Goal: Task Accomplishment & Management: Use online tool/utility

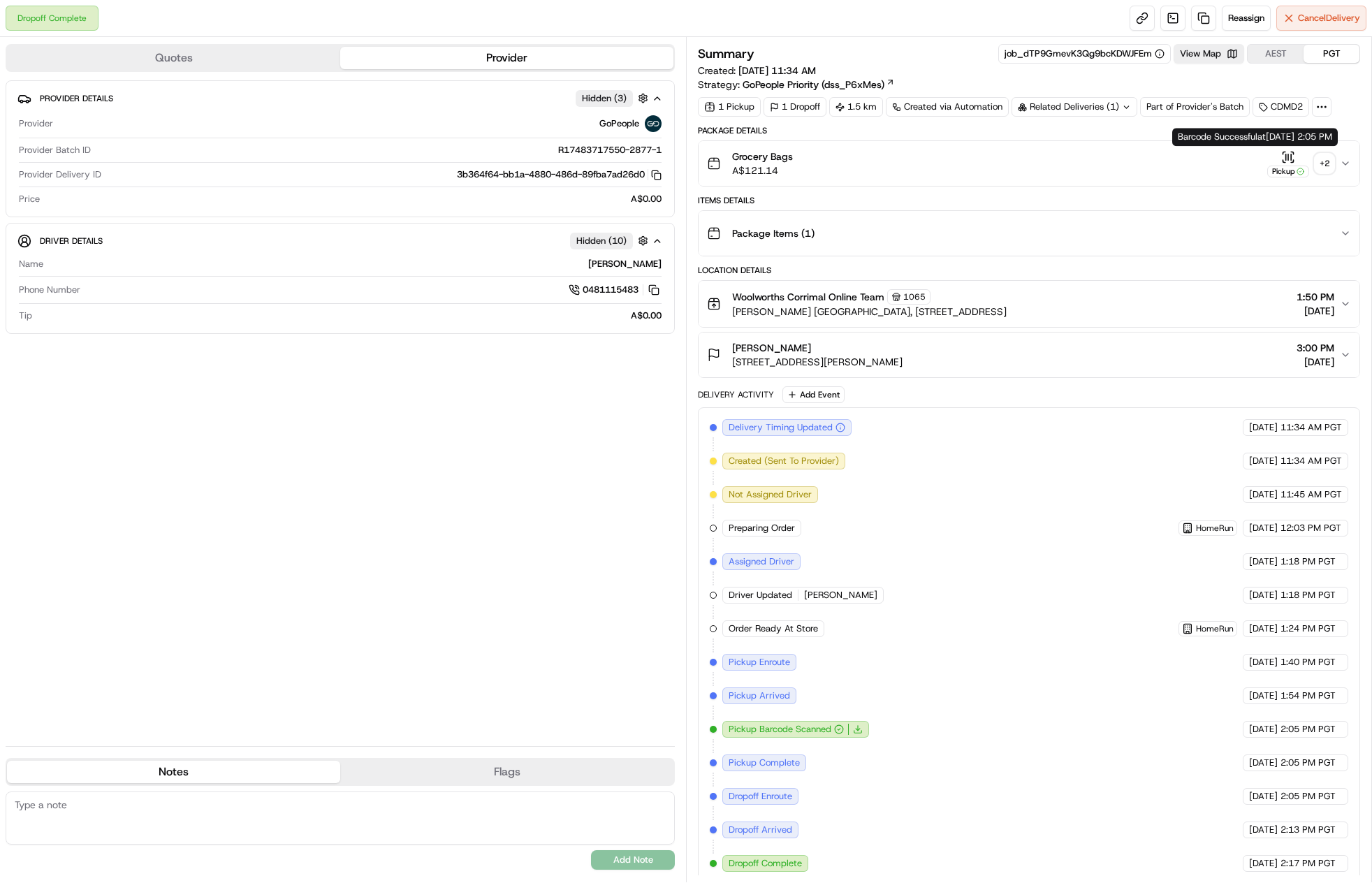
click at [1321, 164] on div "+ 2" at bounding box center [1324, 163] width 19 height 20
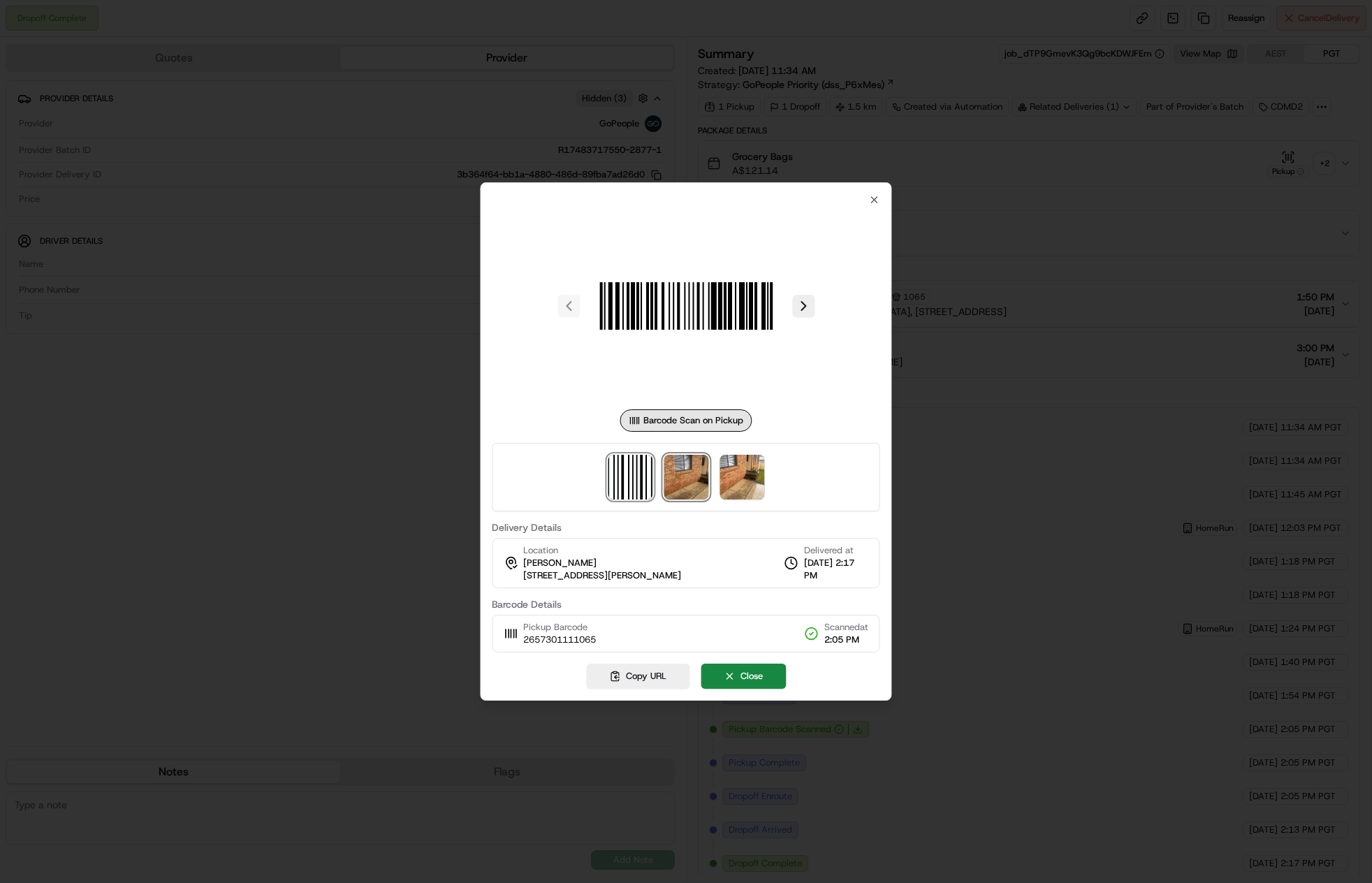
click at [687, 466] on img at bounding box center [686, 477] width 44 height 44
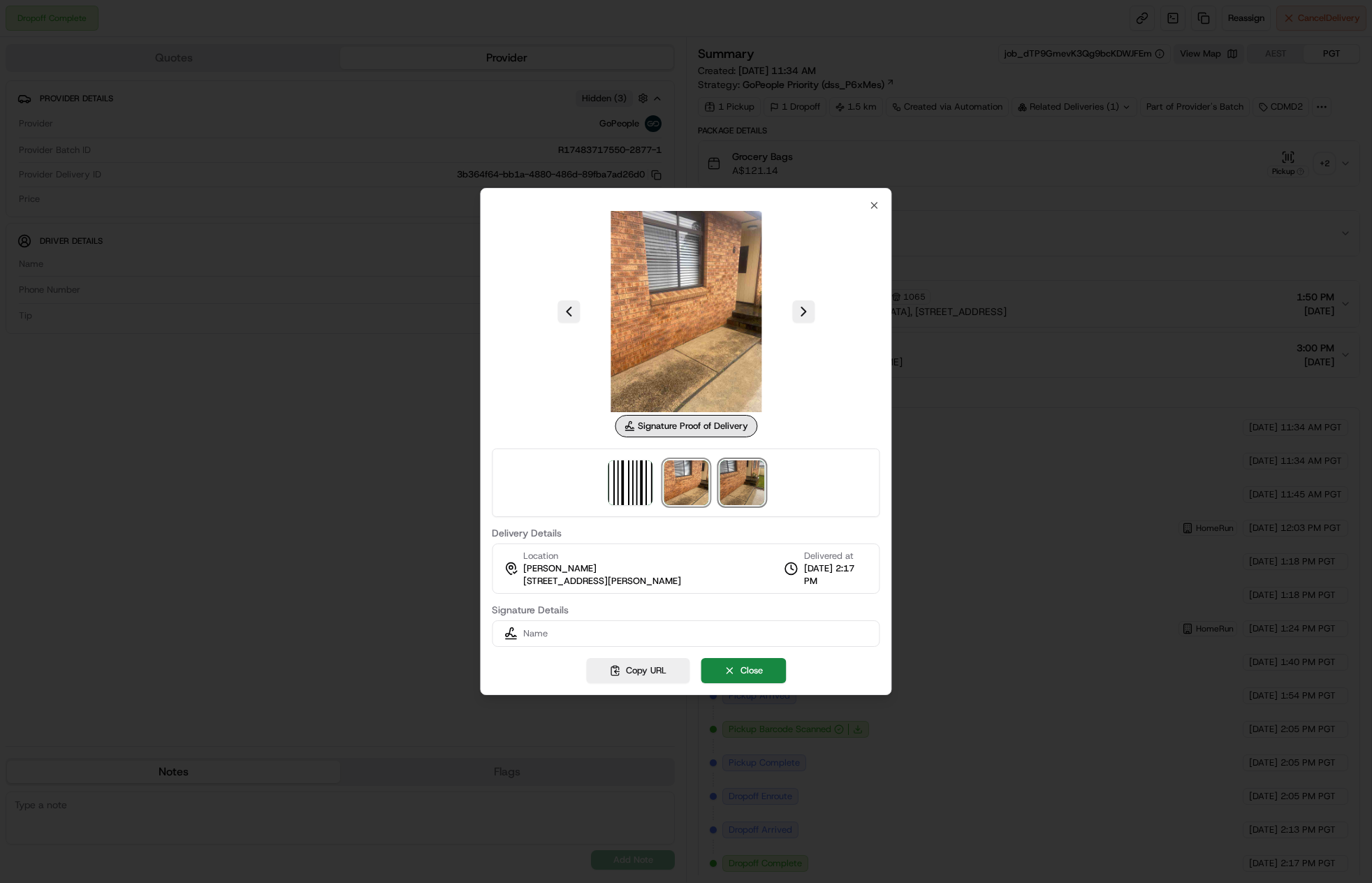
click at [731, 471] on img at bounding box center [742, 482] width 44 height 44
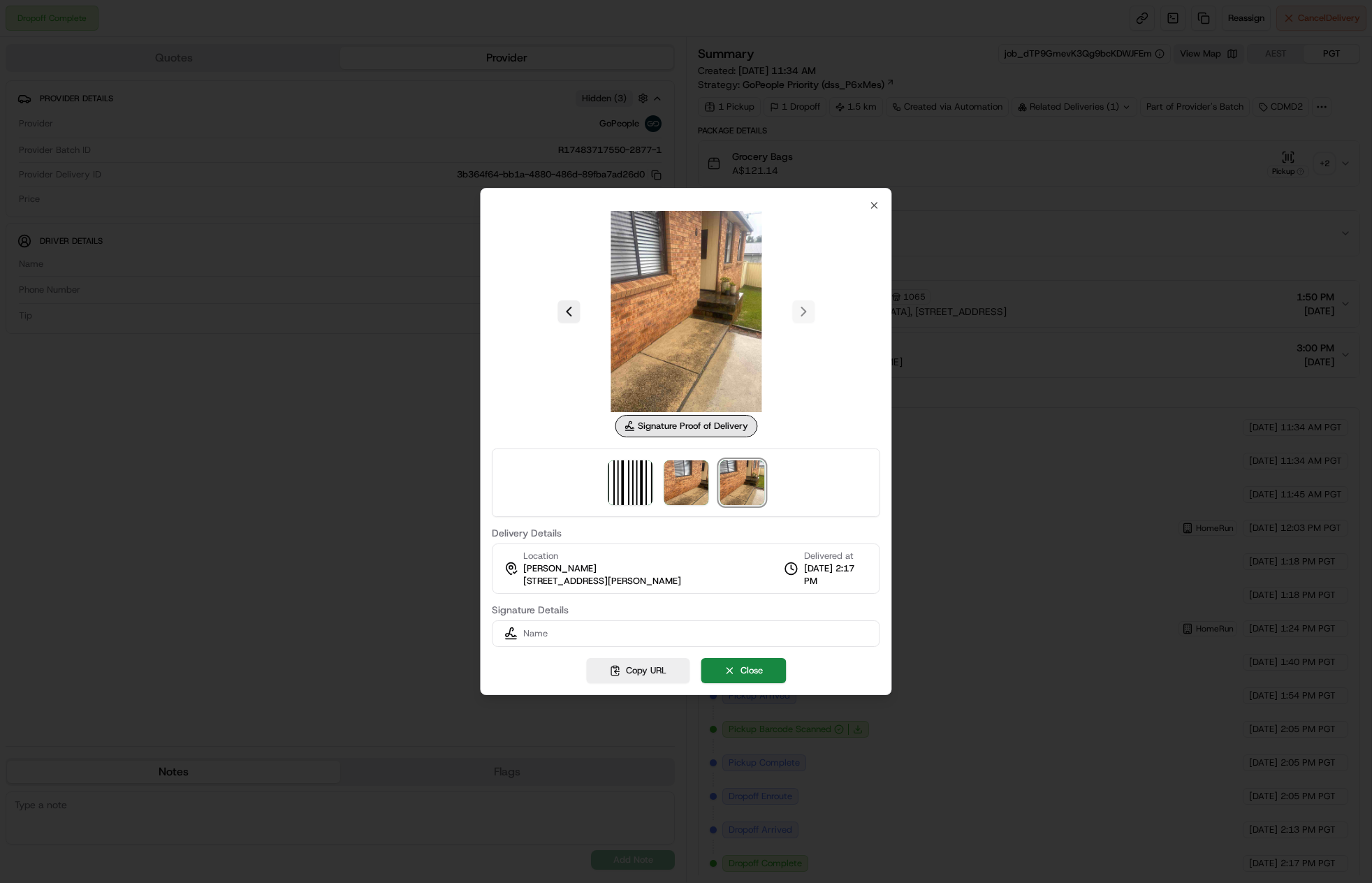
click at [921, 466] on div at bounding box center [686, 442] width 1372 height 883
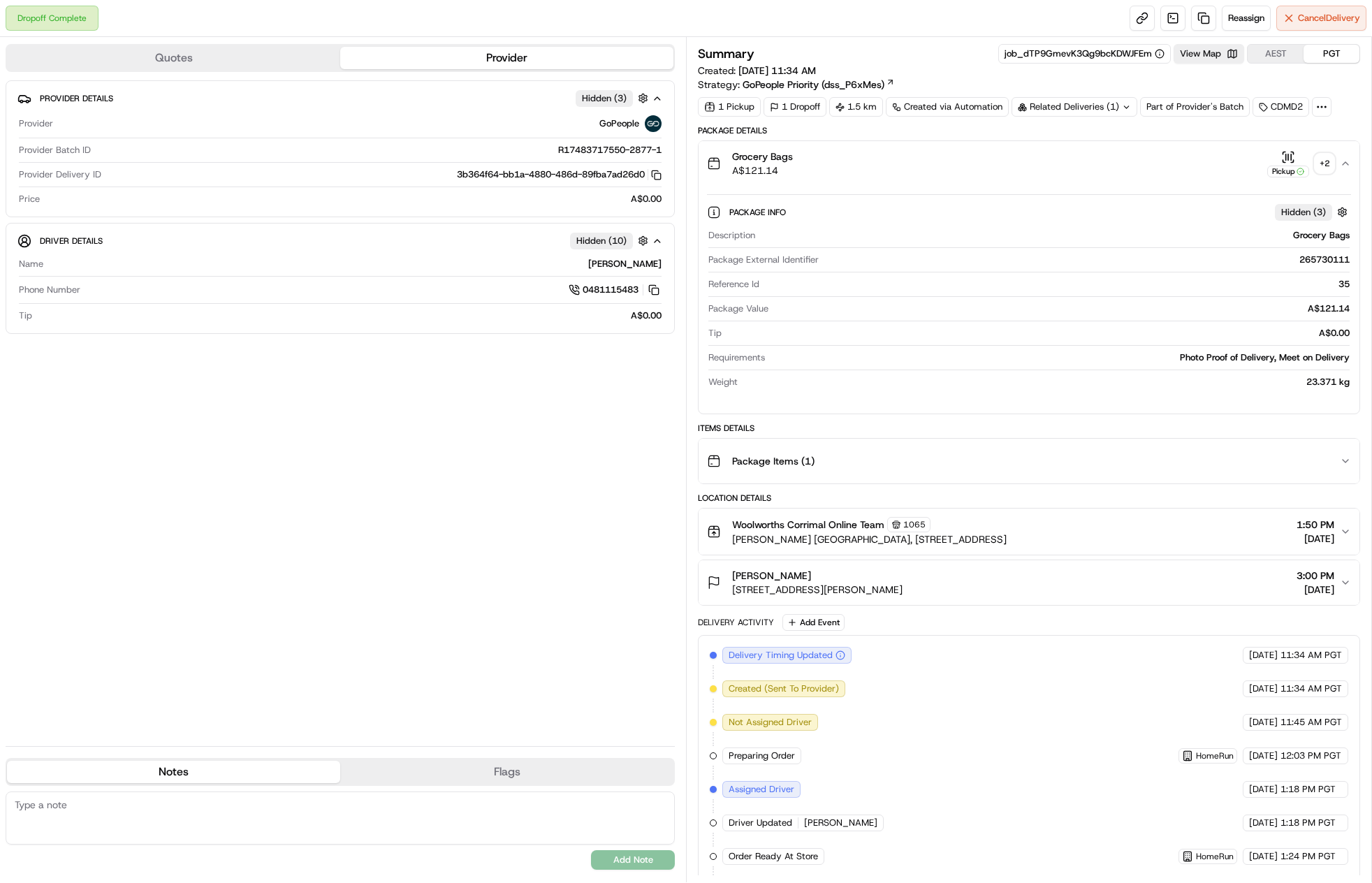
click at [854, 162] on div "Grocery Bags A$121.14 Pickup + 2" at bounding box center [1023, 164] width 633 height 28
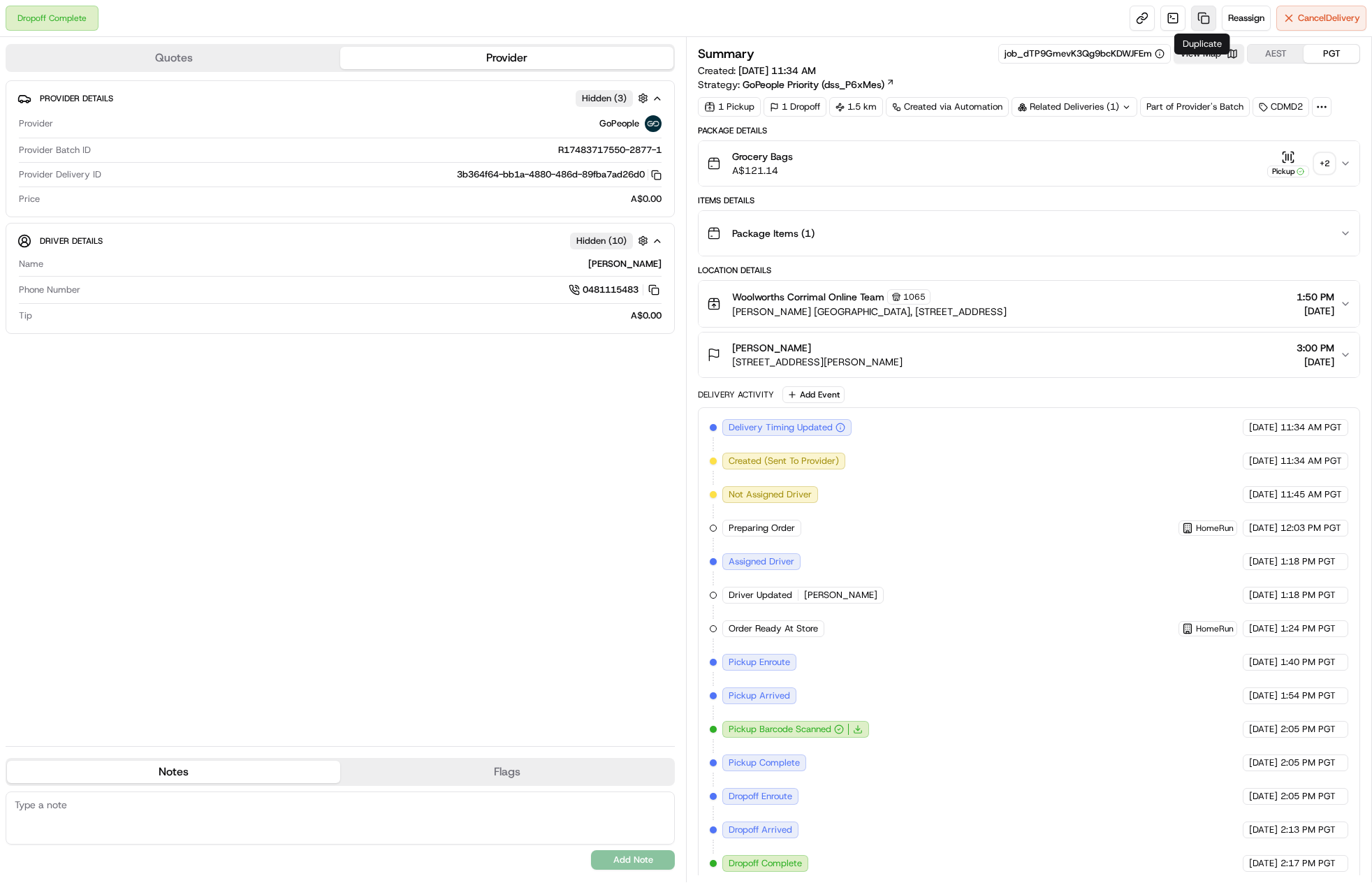
click at [1198, 20] on link at bounding box center [1204, 18] width 25 height 25
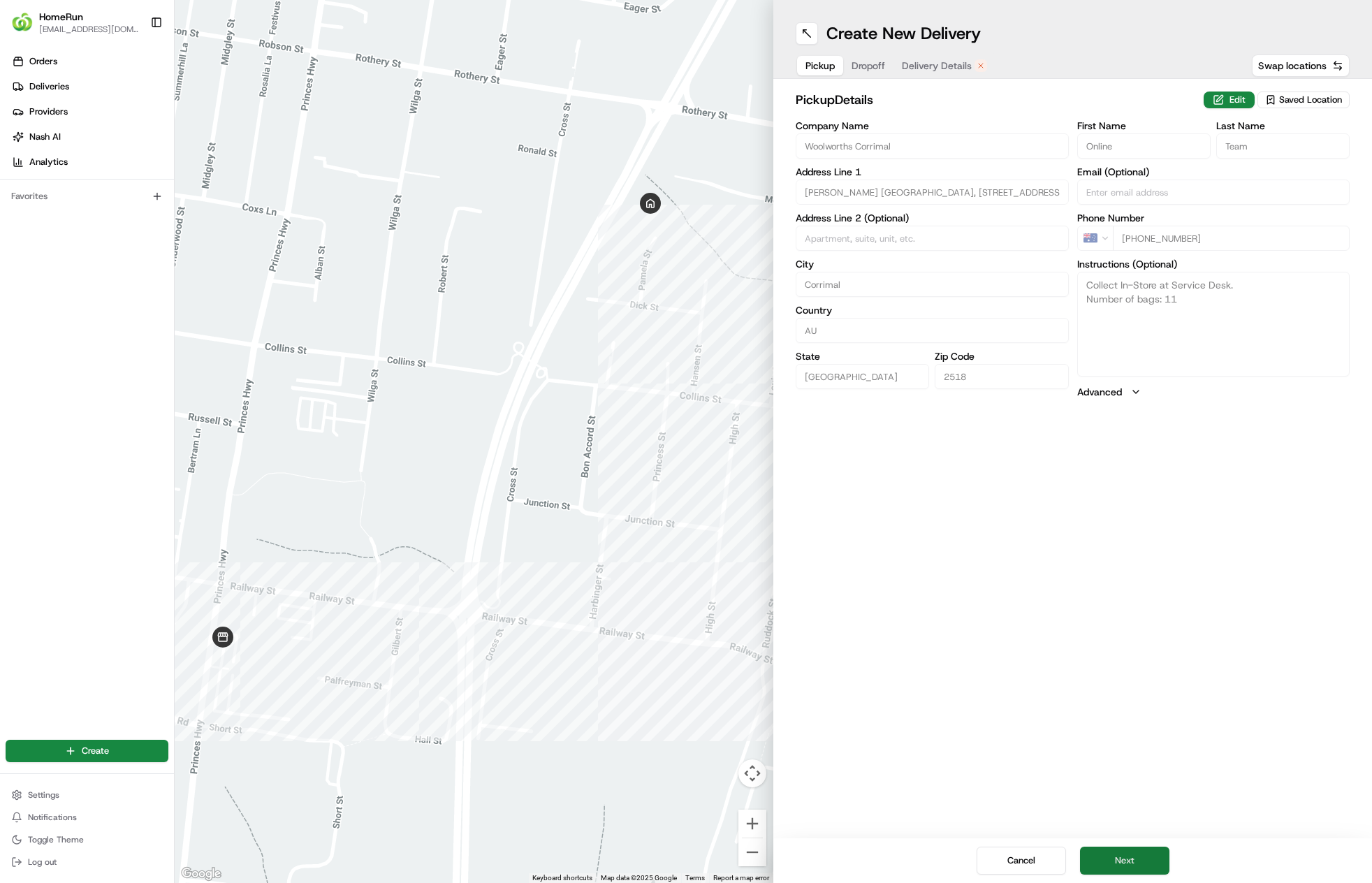
click at [1130, 858] on button "Next" at bounding box center [1125, 861] width 90 height 28
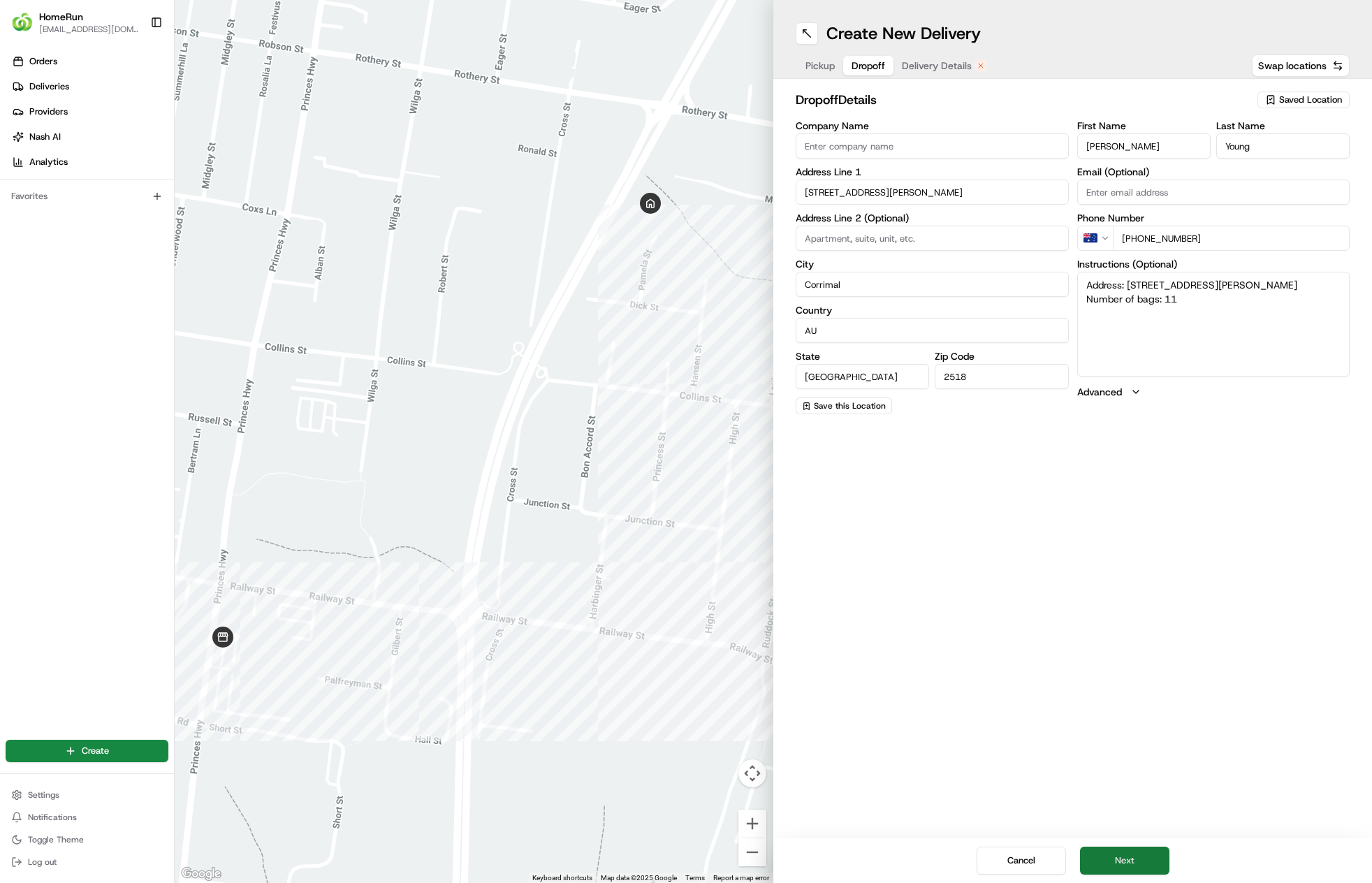
click at [1129, 854] on button "Next" at bounding box center [1125, 861] width 90 height 28
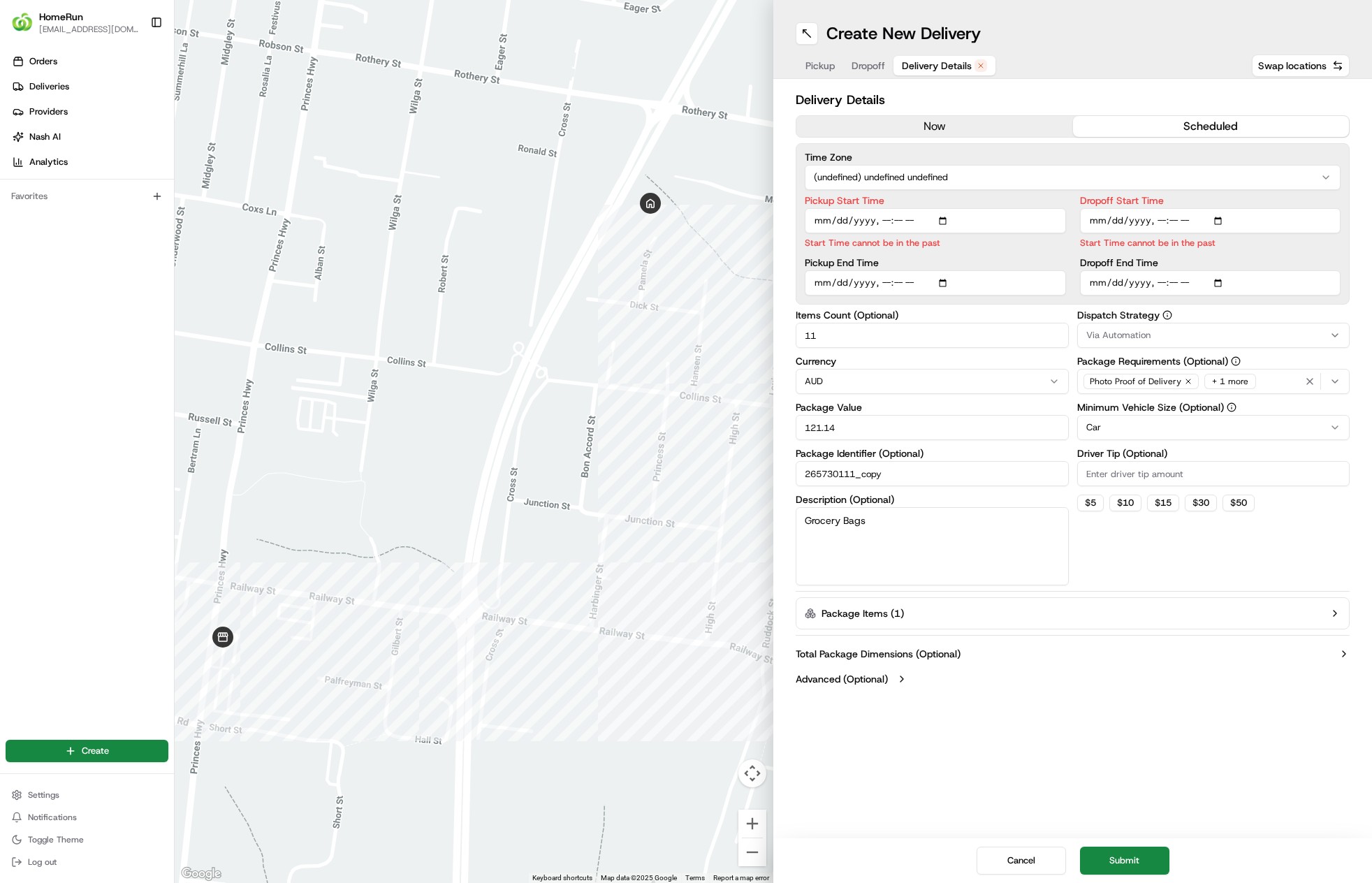
click at [901, 125] on button "now" at bounding box center [934, 126] width 277 height 21
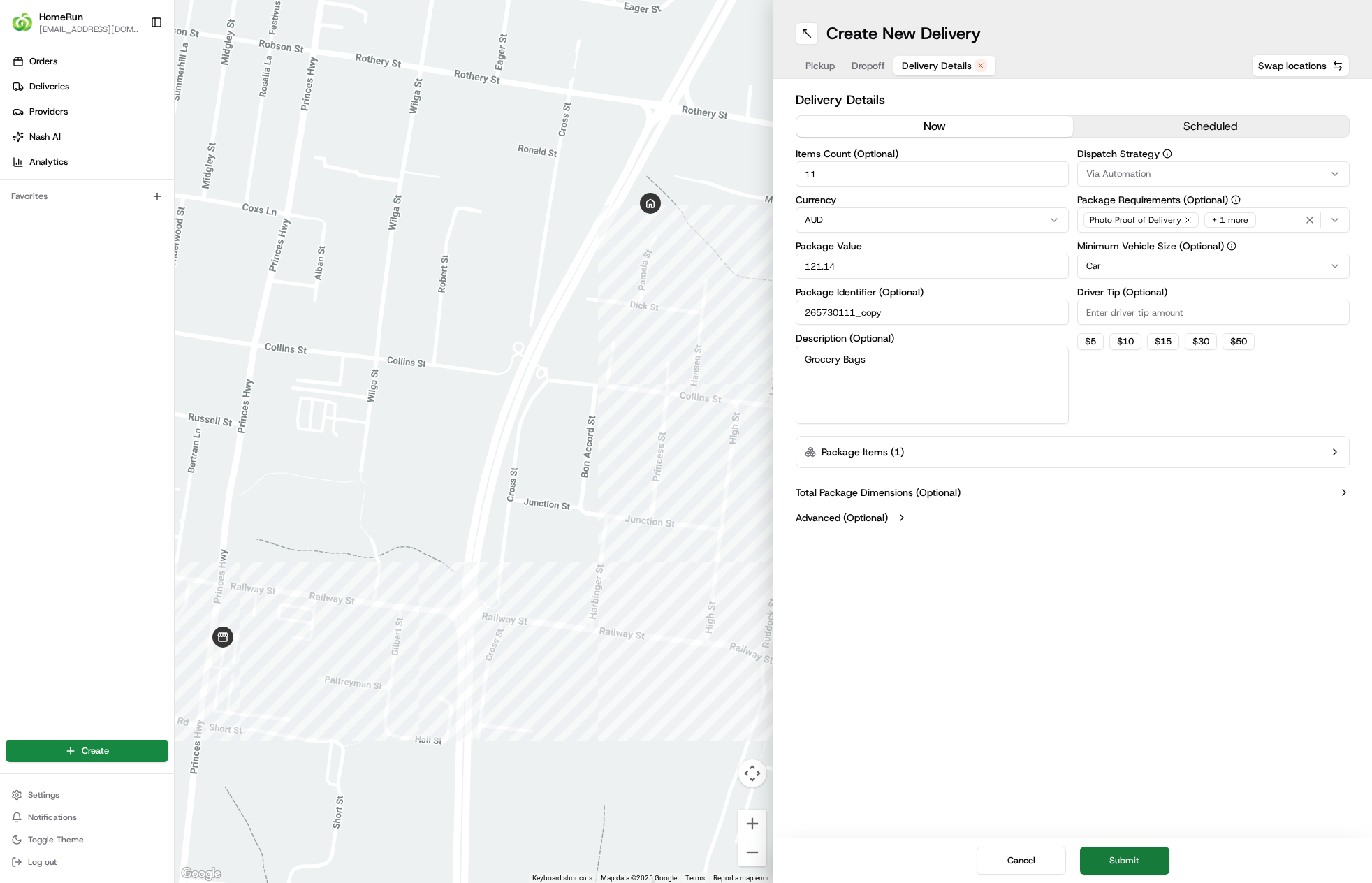
click at [1119, 860] on button "Submit" at bounding box center [1125, 861] width 90 height 28
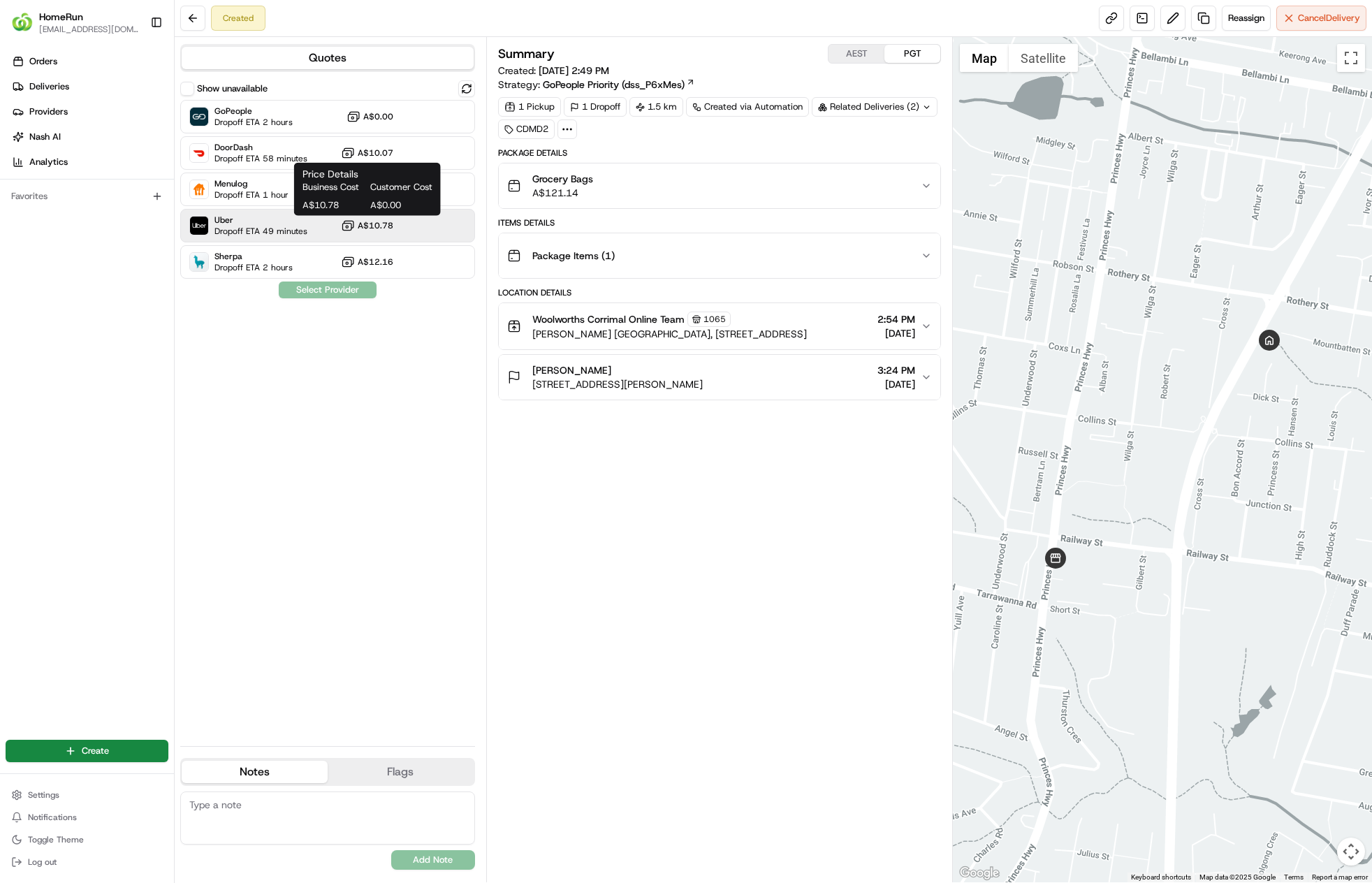
click at [362, 231] on span "A$10.78" at bounding box center [376, 225] width 36 height 11
click at [346, 289] on button "Assign Provider" at bounding box center [328, 289] width 99 height 16
